Goal: Task Accomplishment & Management: Complete application form

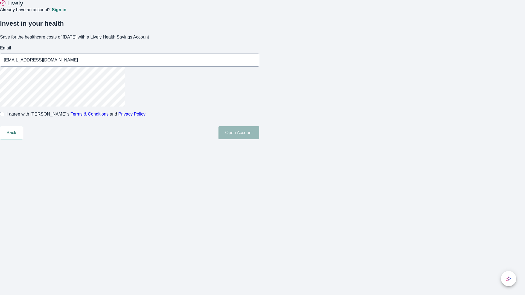
click at [4, 116] on input "I agree with Lively’s Terms & Conditions and Privacy Policy" at bounding box center [2, 114] width 4 height 4
checkbox input "true"
click at [259, 139] on button "Open Account" at bounding box center [238, 132] width 41 height 13
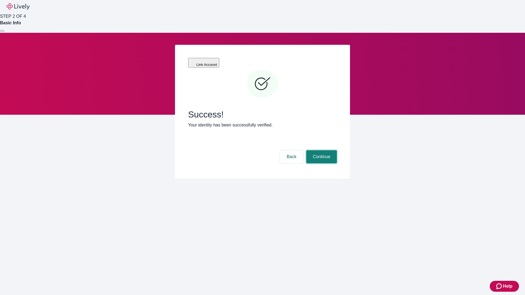
click at [321, 150] on button "Continue" at bounding box center [321, 156] width 31 height 13
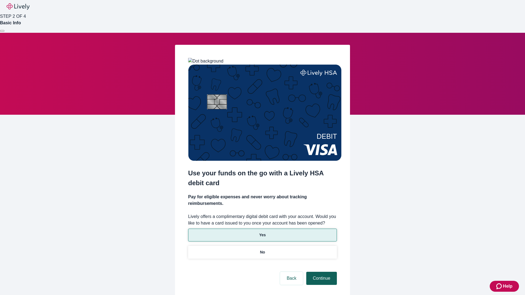
click at [262, 232] on p "Yes" at bounding box center [262, 235] width 7 height 6
click at [321, 272] on button "Continue" at bounding box center [321, 278] width 31 height 13
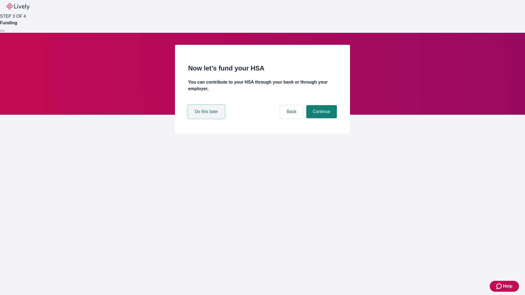
click at [207, 118] on button "Do this later" at bounding box center [206, 111] width 36 height 13
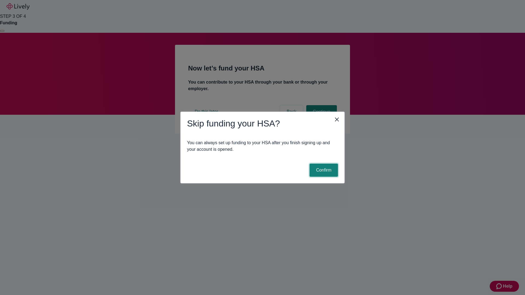
click at [323, 170] on button "Confirm" at bounding box center [324, 170] width 28 height 13
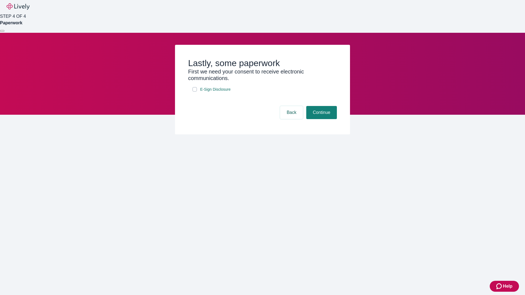
click at [195, 92] on input "E-Sign Disclosure" at bounding box center [195, 89] width 4 height 4
checkbox input "true"
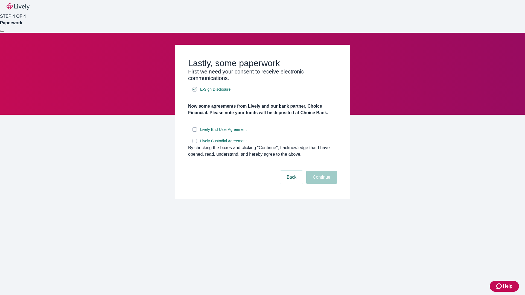
click at [195, 132] on input "Lively End User Agreement" at bounding box center [195, 129] width 4 height 4
checkbox input "true"
click at [195, 143] on input "Lively Custodial Agreement" at bounding box center [195, 141] width 4 height 4
checkbox input "true"
click at [321, 184] on button "Continue" at bounding box center [321, 177] width 31 height 13
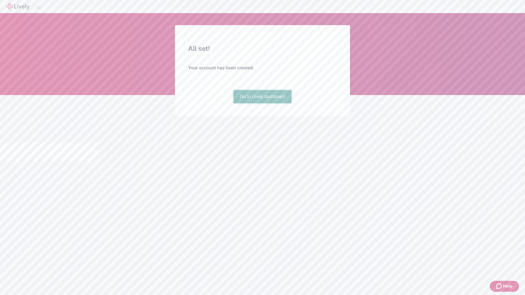
click at [262, 103] on link "Go to Lively dashboard" at bounding box center [263, 96] width 58 height 13
